Goal: Task Accomplishment & Management: Complete application form

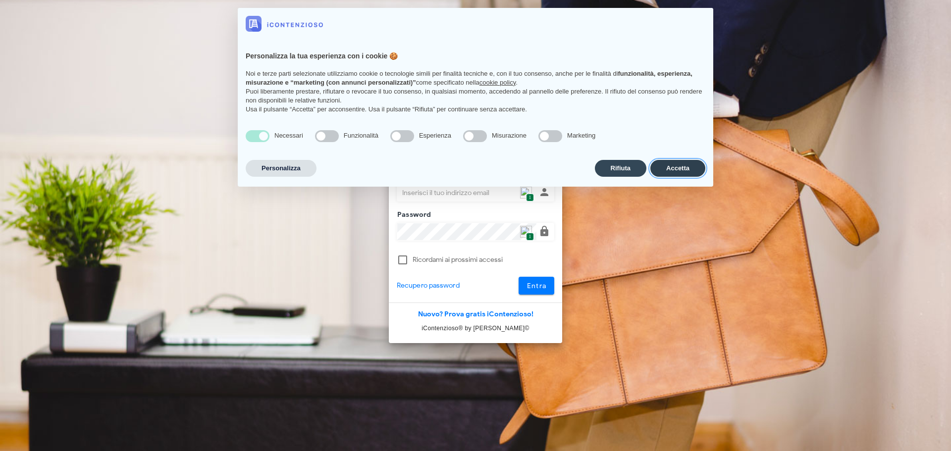
click at [667, 168] on button "Accetta" at bounding box center [677, 168] width 55 height 17
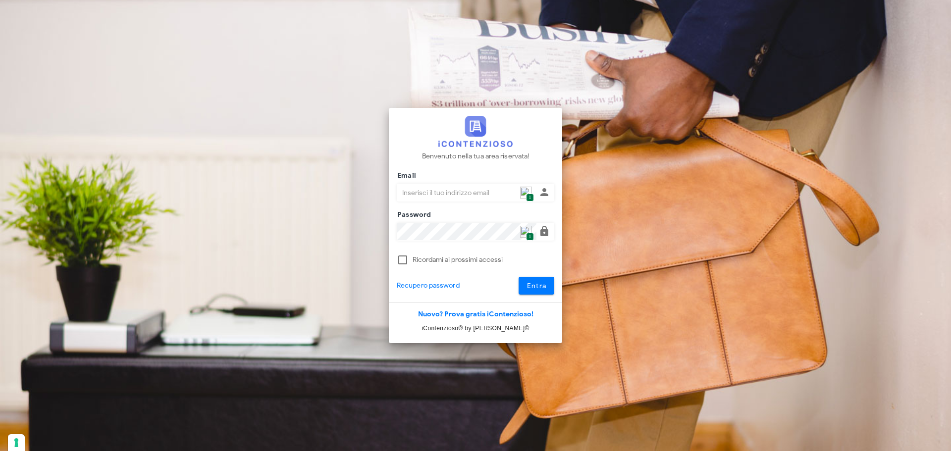
click at [531, 194] on span "1" at bounding box center [529, 198] width 7 height 8
type input "[PERSON_NAME][EMAIL_ADDRESS][DOMAIN_NAME]"
click at [537, 294] on button "Entra" at bounding box center [537, 286] width 36 height 18
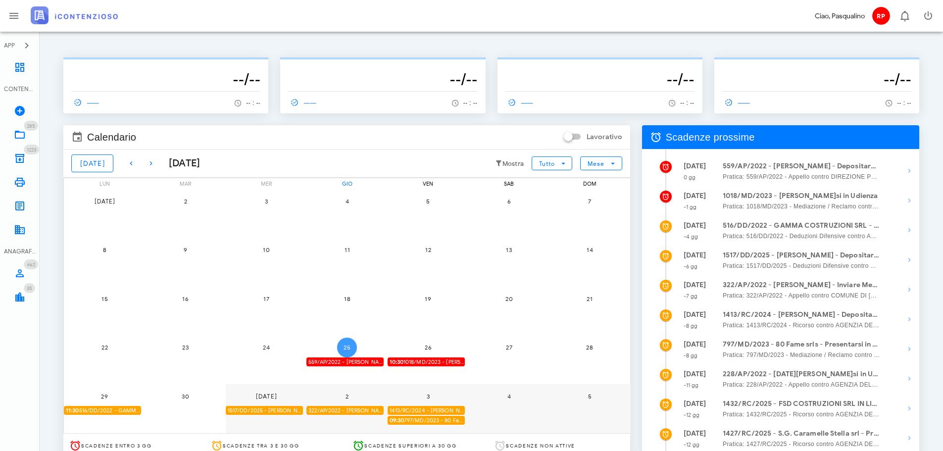
click at [342, 343] on button "25" at bounding box center [347, 348] width 20 height 20
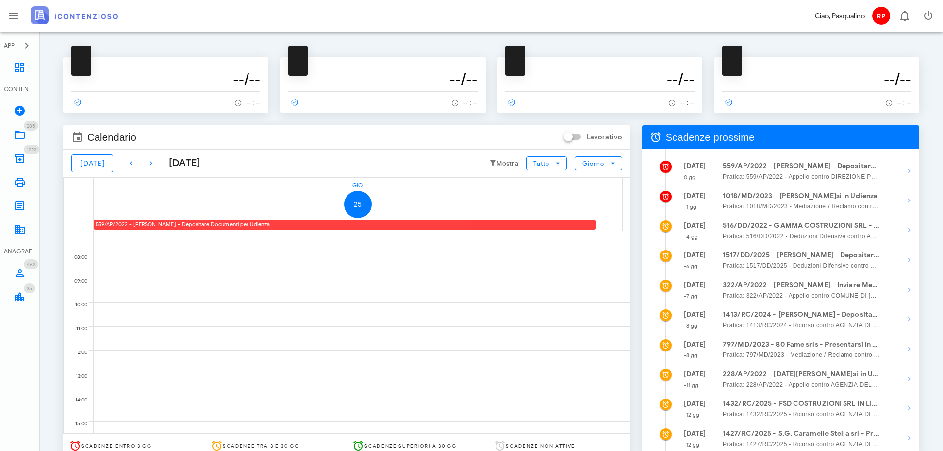
click at [252, 223] on div "559/AP/2022 - MICHELE GENNUSO - Depositare Documenti per Udienza" at bounding box center [345, 224] width 502 height 9
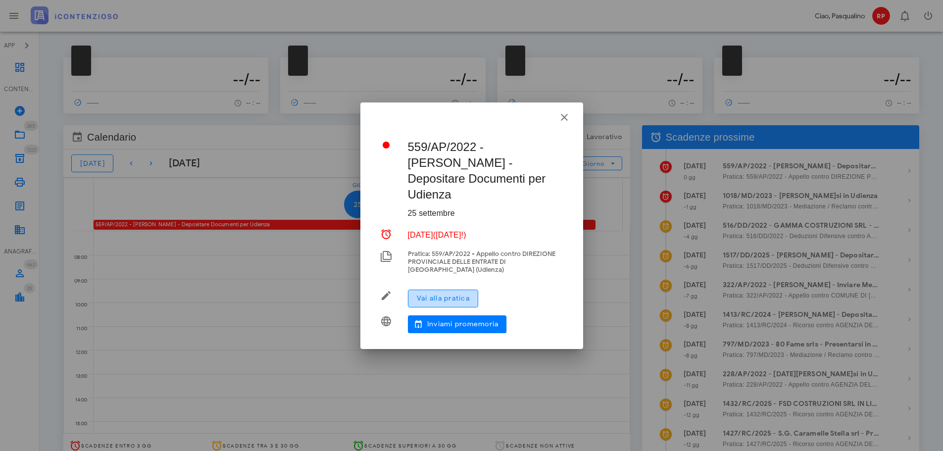
click at [451, 294] on span "Vai alla pratica" at bounding box center [443, 298] width 53 height 8
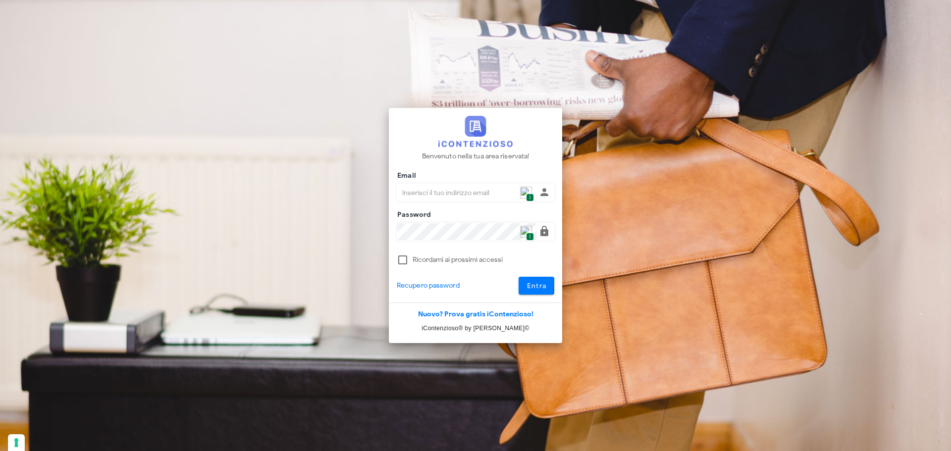
click at [532, 189] on input "Email" at bounding box center [466, 192] width 139 height 17
type input "p.rizza@studioassociatoadrev.it"
click at [530, 281] on button "Entra" at bounding box center [537, 286] width 36 height 18
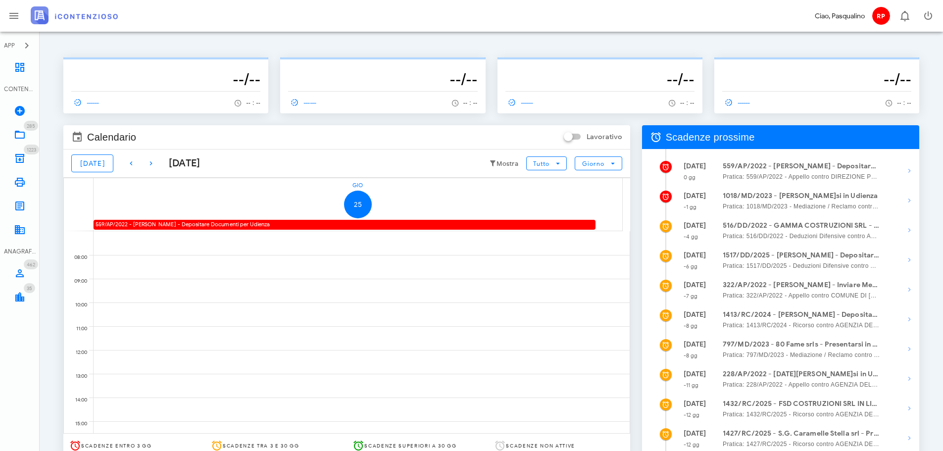
click at [165, 221] on div "559/AP/2022 - [PERSON_NAME] - Depositare Documenti per Udienza" at bounding box center [345, 224] width 502 height 9
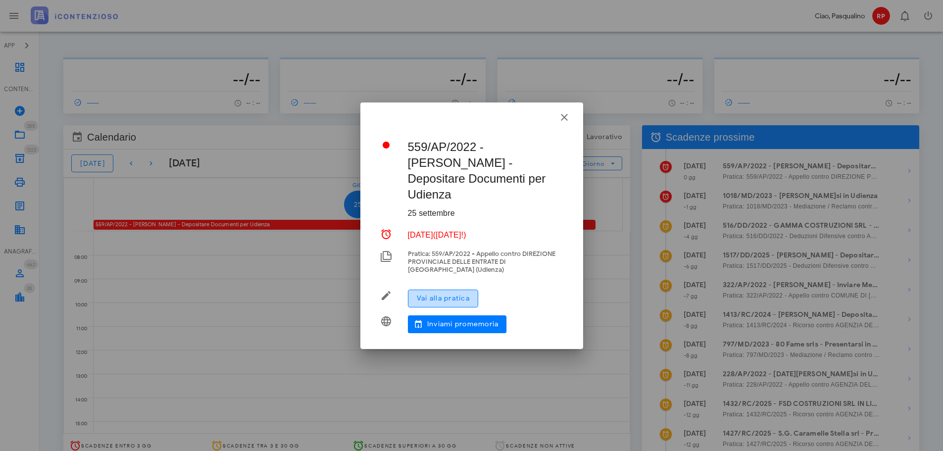
click at [444, 290] on button "Vai alla pratica" at bounding box center [443, 299] width 70 height 18
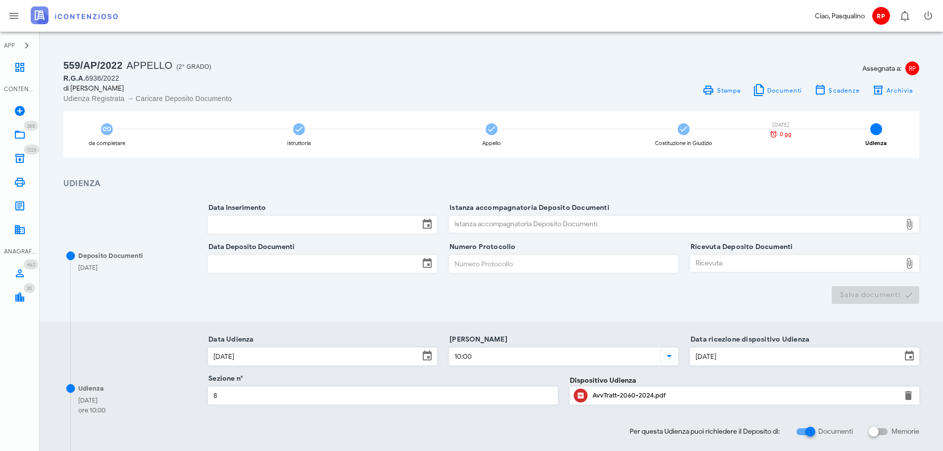
click at [230, 224] on input "Data Inserimento" at bounding box center [313, 224] width 211 height 17
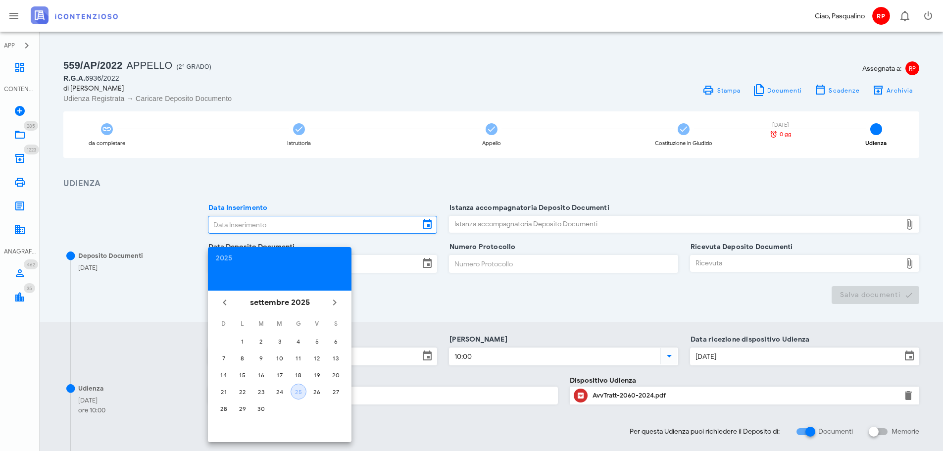
click at [303, 393] on div "25" at bounding box center [298, 391] width 15 height 7
type input "[DATE]"
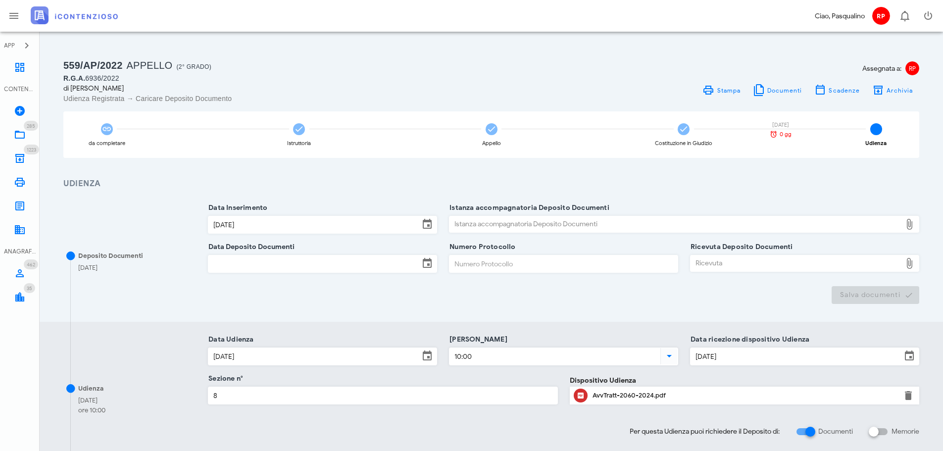
click at [482, 222] on div "Istanza accompagnatoria Deposito Documenti" at bounding box center [676, 224] width 452 height 16
type input "C:\fakepath\ISTANZA ESTINZIONE DEL PROCESSO - [PERSON_NAME] RGA 6936 2022.pdf"
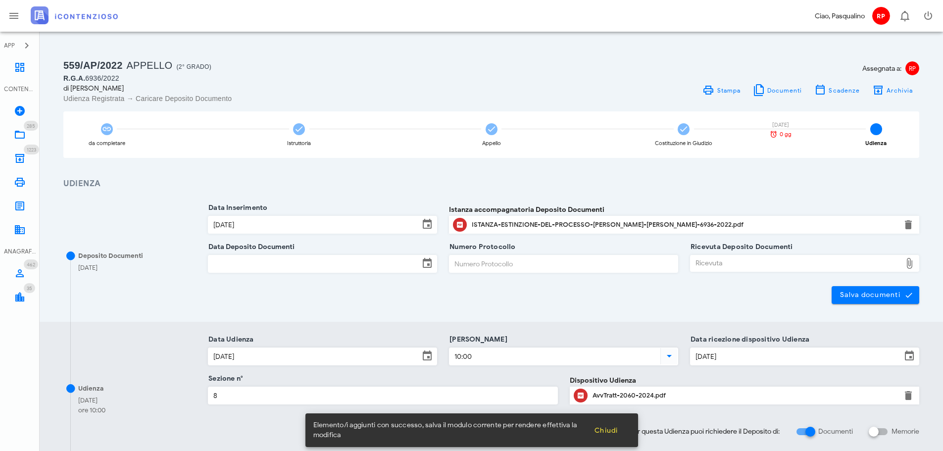
click at [289, 263] on input "Data Deposito Documenti" at bounding box center [313, 264] width 211 height 17
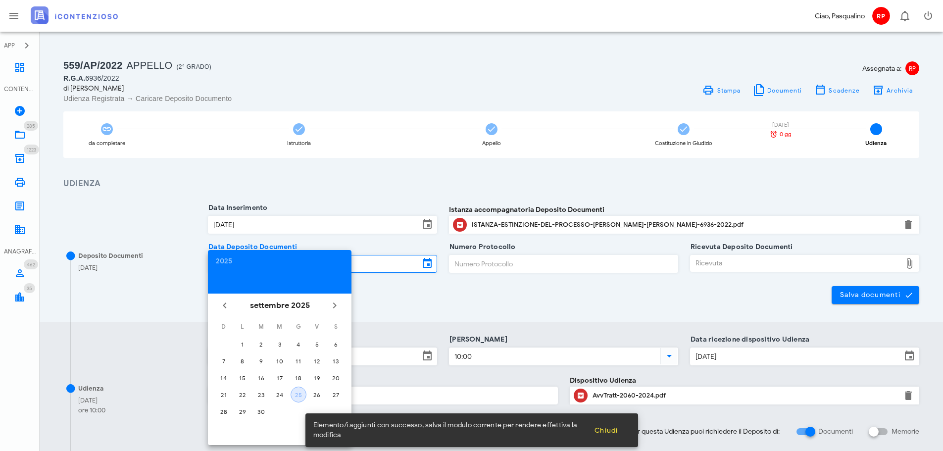
click at [299, 398] on div "25" at bounding box center [298, 394] width 15 height 7
type input "[DATE]"
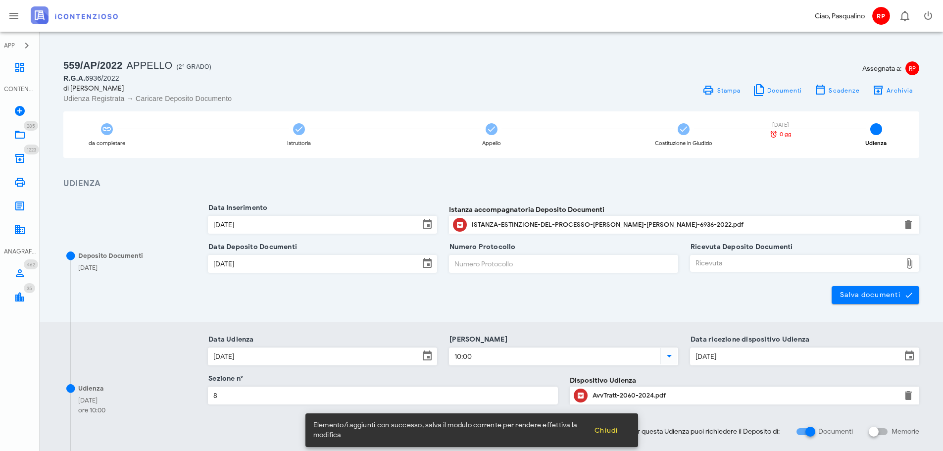
click at [485, 261] on input "Numero Protocollo" at bounding box center [564, 264] width 228 height 17
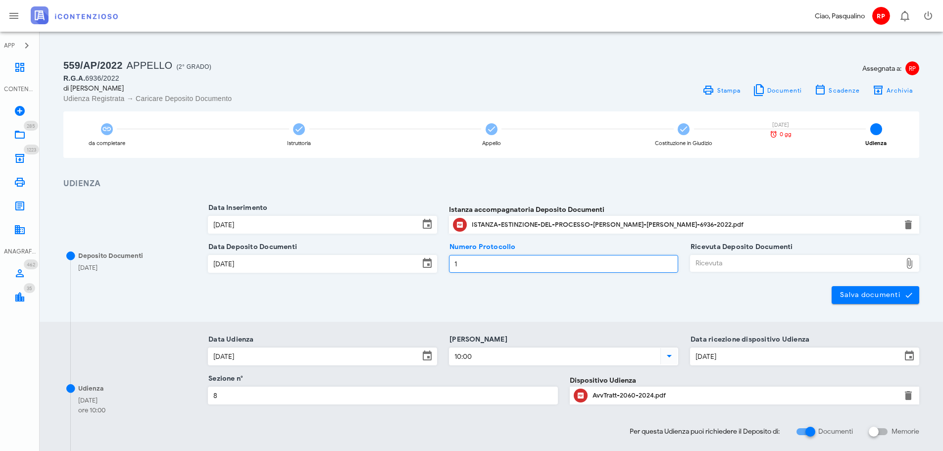
type input "1"
click at [728, 252] on label "Ricevuta Deposito Documenti" at bounding box center [740, 247] width 105 height 10
click at [696, 256] on input "Ricevuta Deposito Documenti" at bounding box center [693, 264] width 5 height 17
click at [786, 258] on div "Ricevuta" at bounding box center [796, 264] width 211 height 16
type input "C:\fakepath\NIR_D-3684144-2025.pdf"
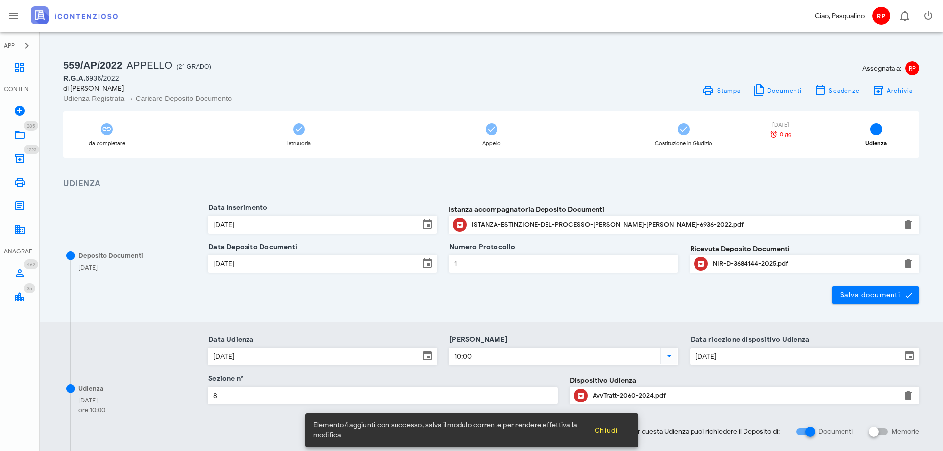
click at [890, 305] on div "Deposito Documenti [DATE] Data Inserimento [DATE] Istanza accompagnatoria Depos…" at bounding box center [492, 256] width 904 height 132
click at [884, 296] on span "Salva documenti" at bounding box center [876, 295] width 72 height 9
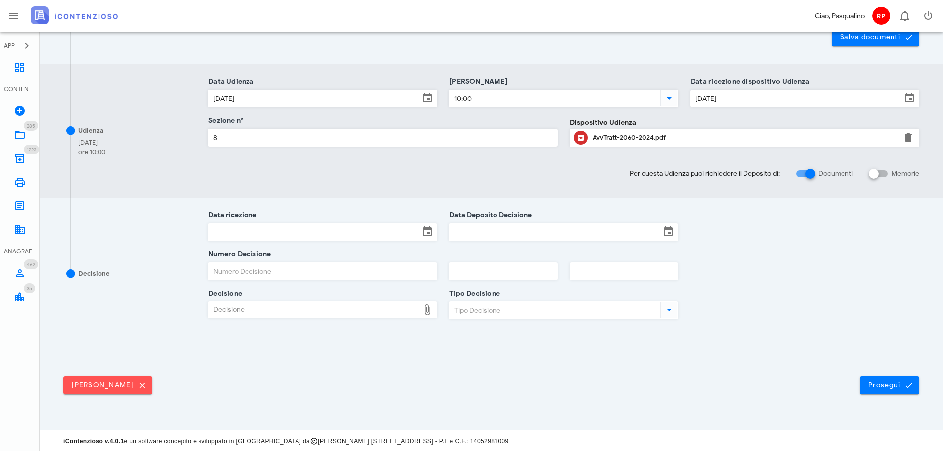
scroll to position [259, 0]
click at [878, 380] on span "Prosegui" at bounding box center [890, 384] width 44 height 9
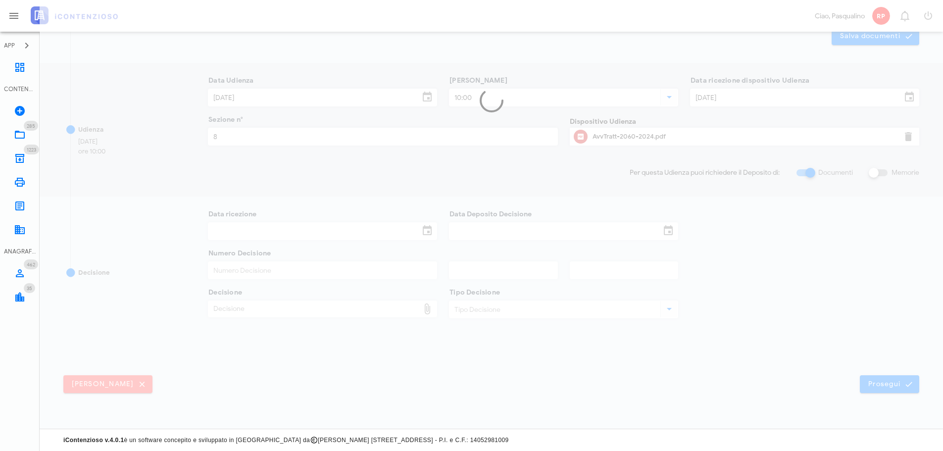
scroll to position [0, 0]
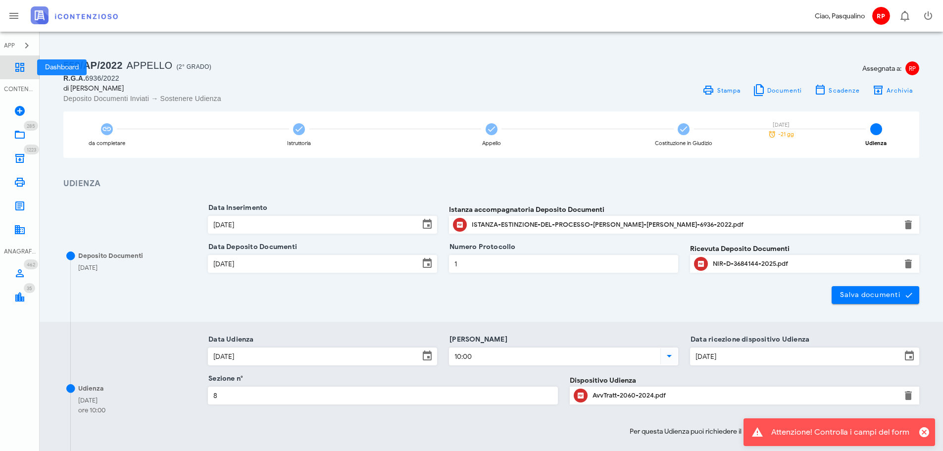
click at [20, 67] on icon at bounding box center [20, 67] width 12 height 12
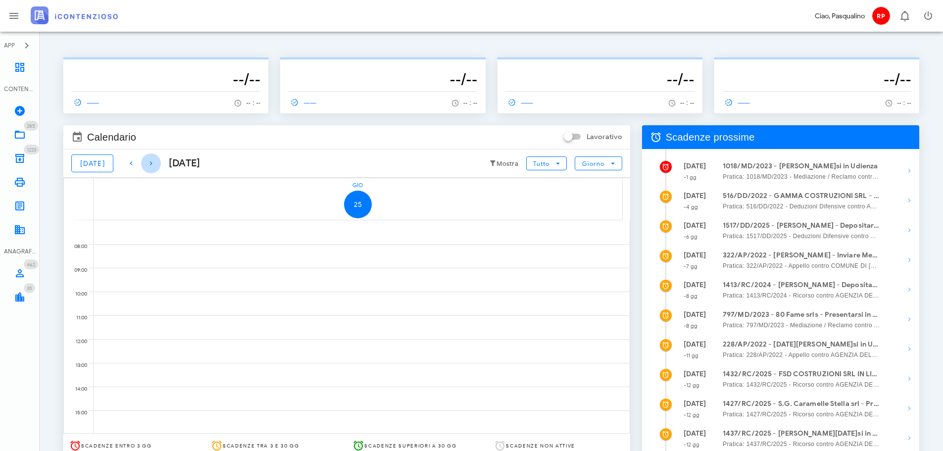
click at [145, 159] on icon "button" at bounding box center [151, 163] width 12 height 12
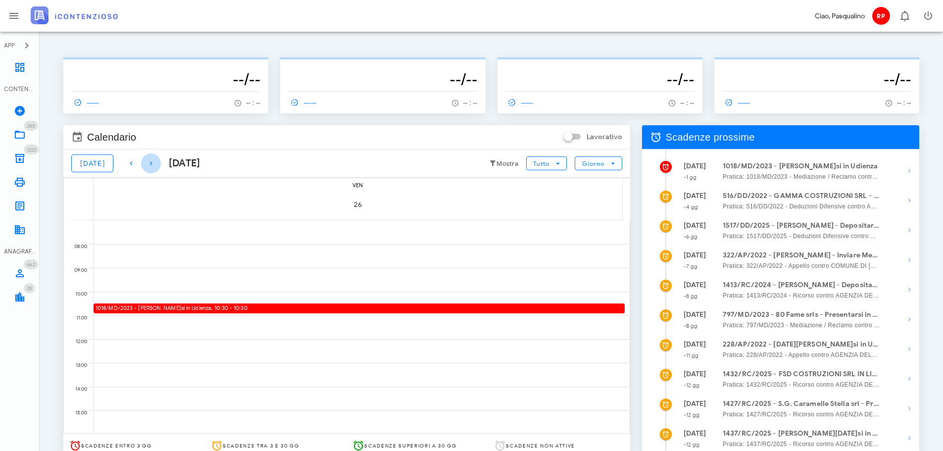
click at [145, 159] on icon "button" at bounding box center [151, 163] width 12 height 12
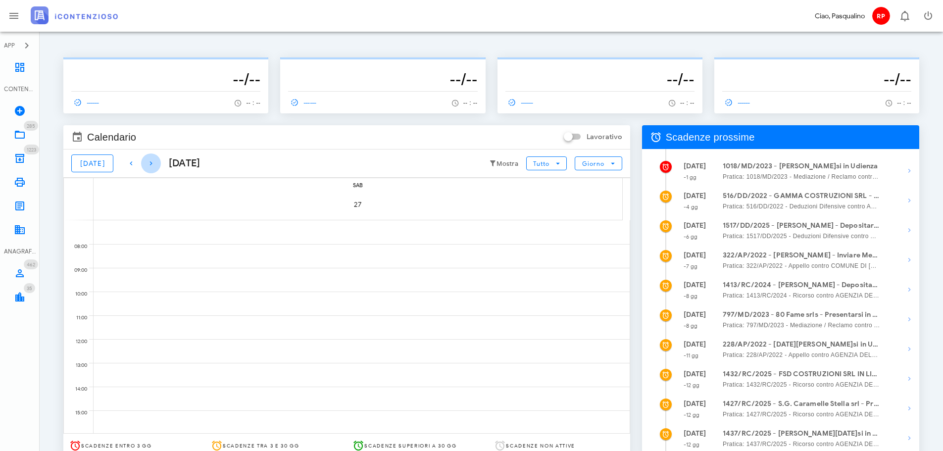
click at [145, 159] on icon "button" at bounding box center [151, 163] width 12 height 12
